Goal: Find specific page/section: Find specific page/section

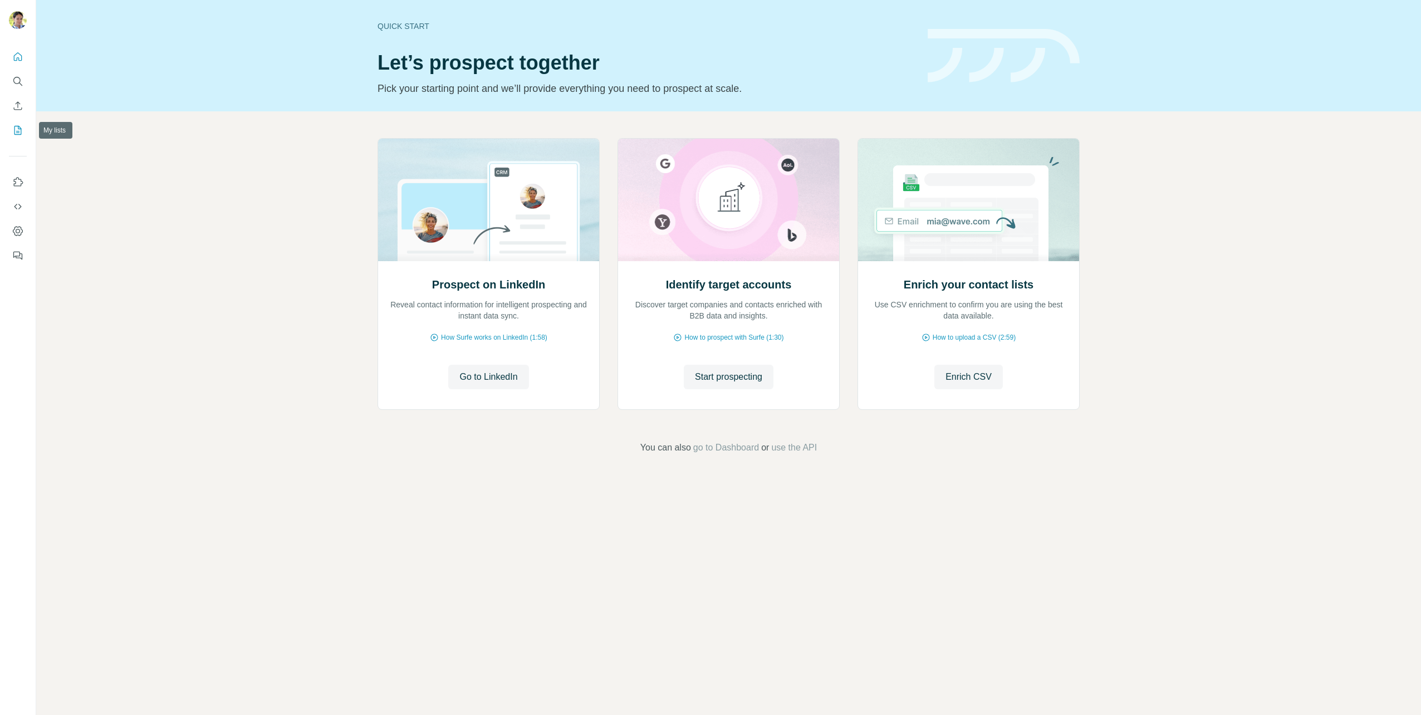
click at [21, 129] on icon "My lists" at bounding box center [19, 129] width 6 height 7
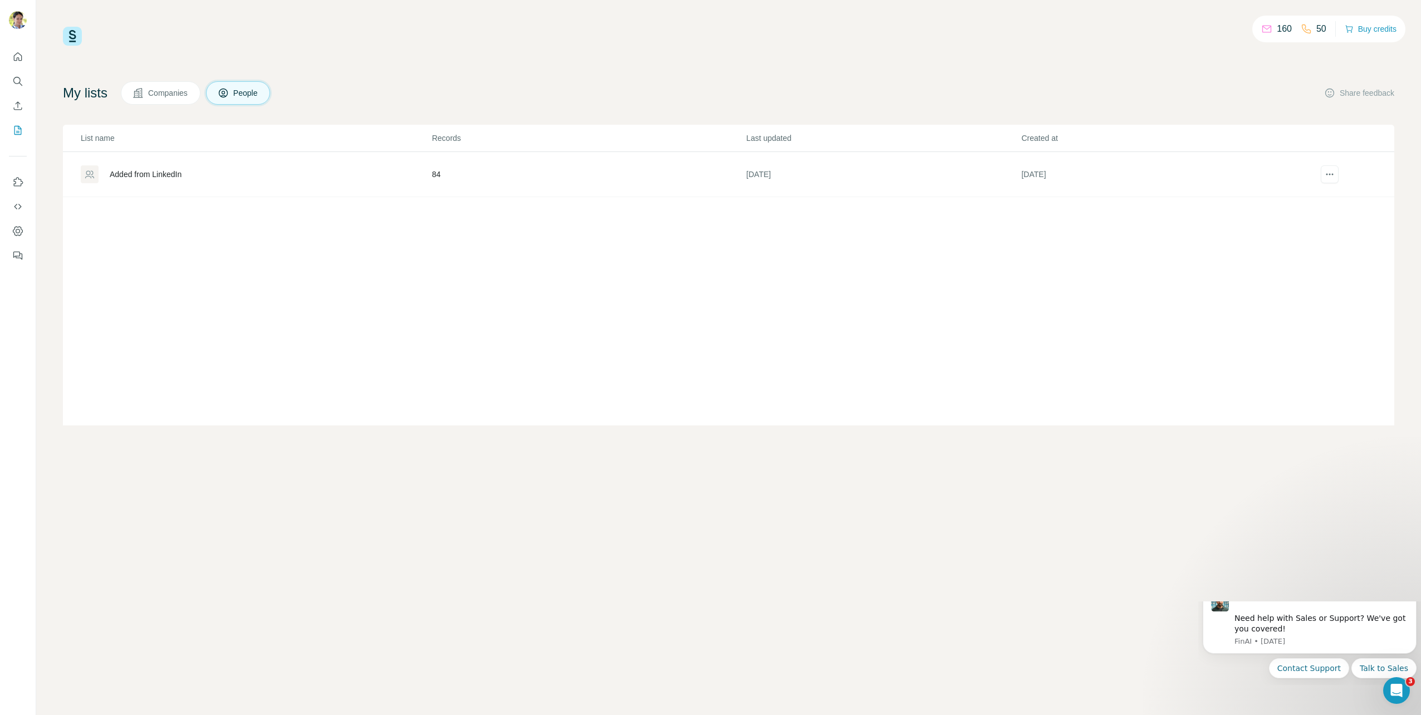
click at [132, 174] on div "Added from LinkedIn" at bounding box center [146, 174] width 72 height 11
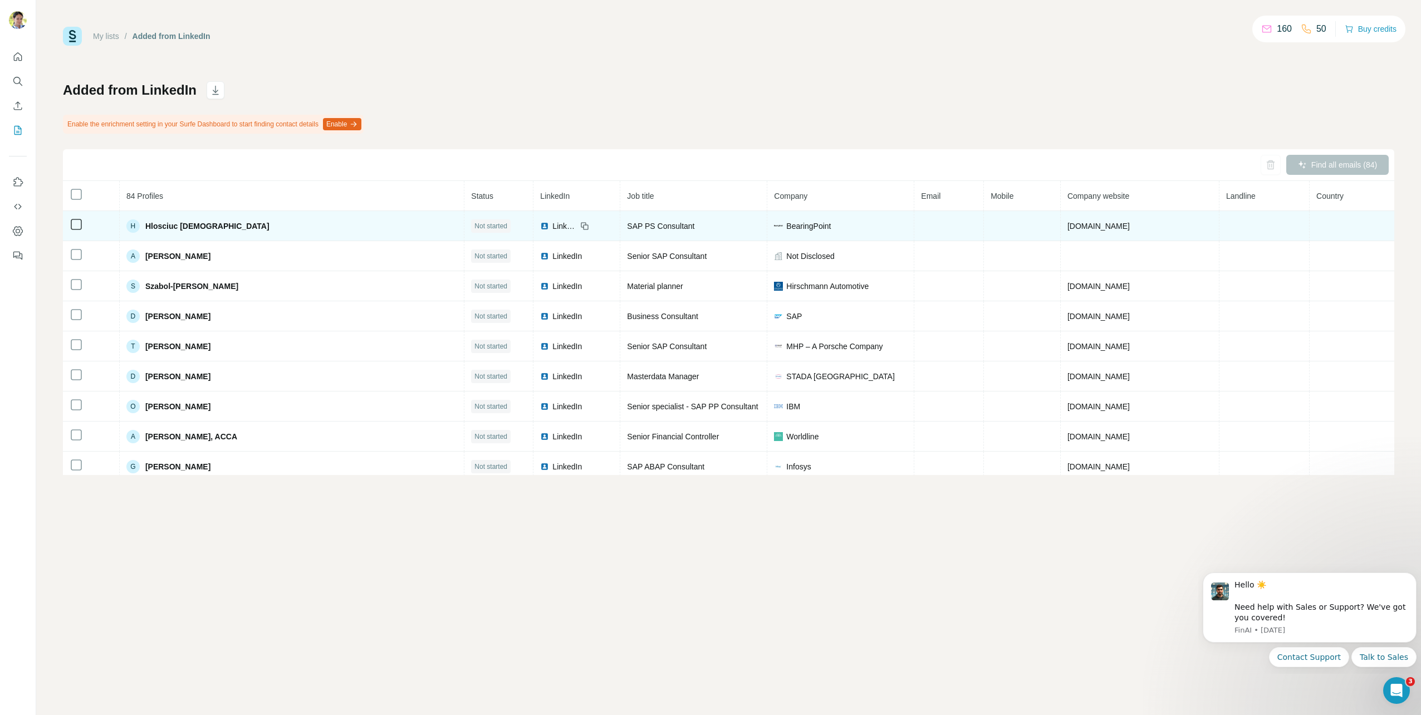
drag, startPoint x: 141, startPoint y: 225, endPoint x: 165, endPoint y: 224, distance: 24.0
click at [156, 224] on div "H Hlosciuc [DEMOGRAPHIC_DATA]" at bounding box center [197, 225] width 143 height 13
